Goal: Find specific page/section: Find specific page/section

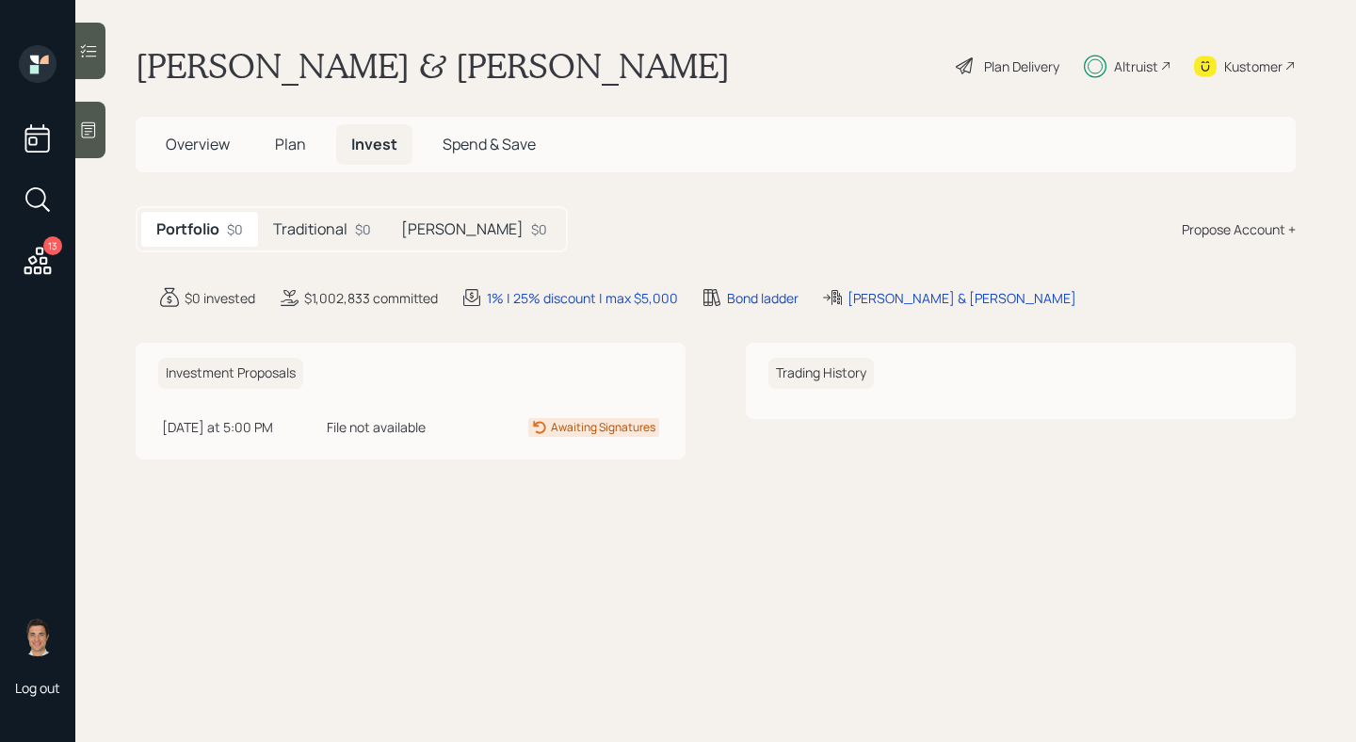
click at [281, 152] on span "Plan" at bounding box center [290, 144] width 31 height 21
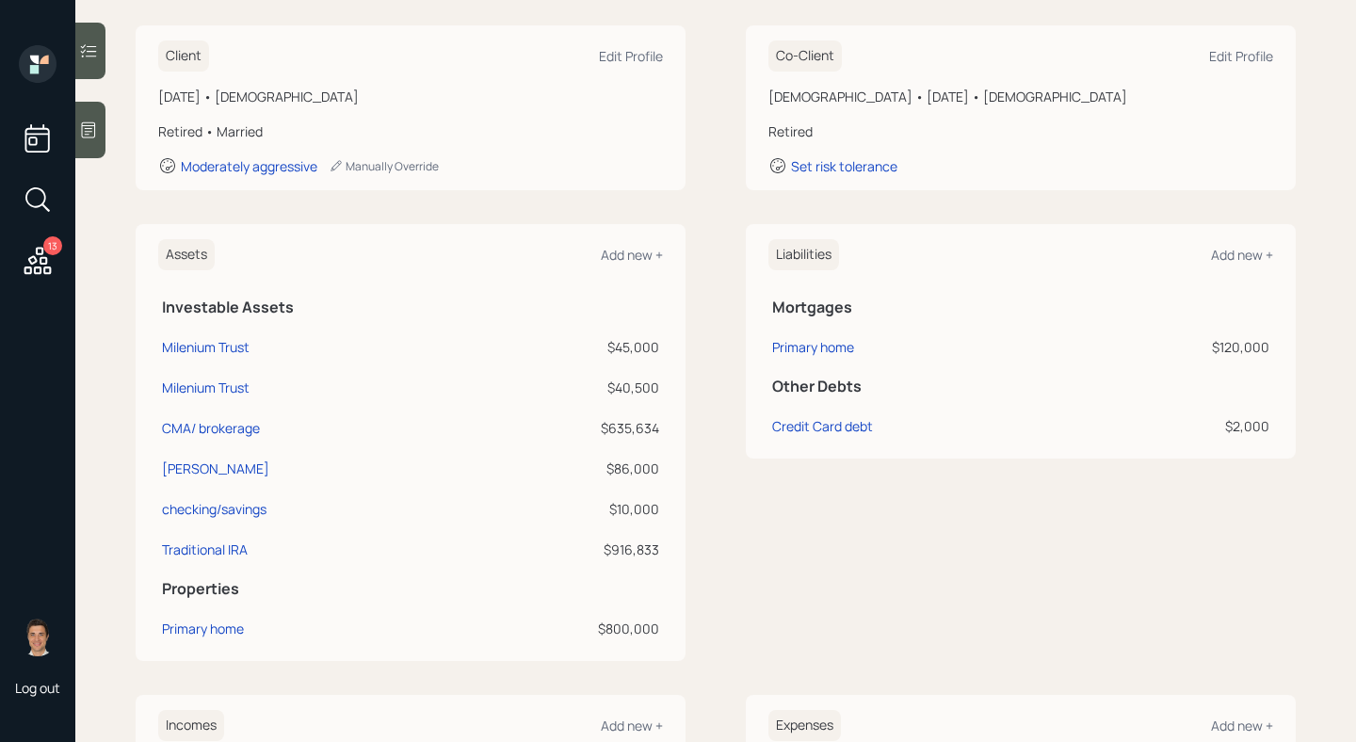
scroll to position [132, 0]
